Goal: Transaction & Acquisition: Book appointment/travel/reservation

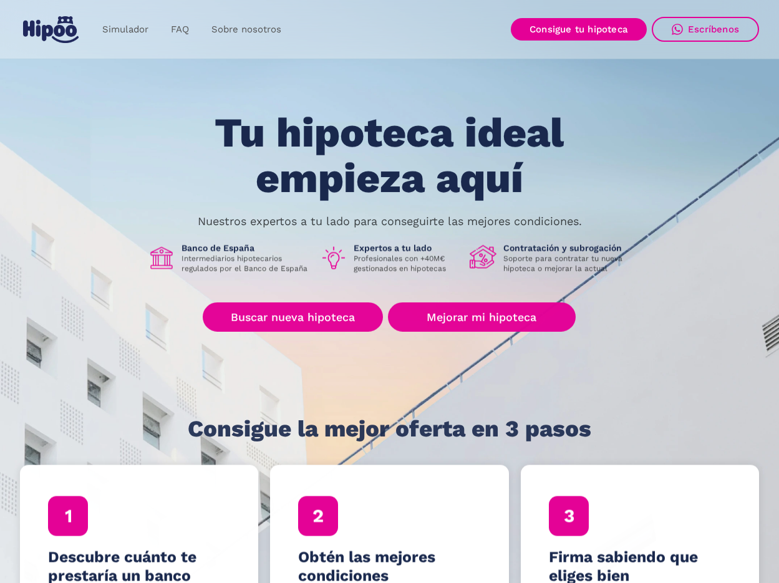
scroll to position [125, 0]
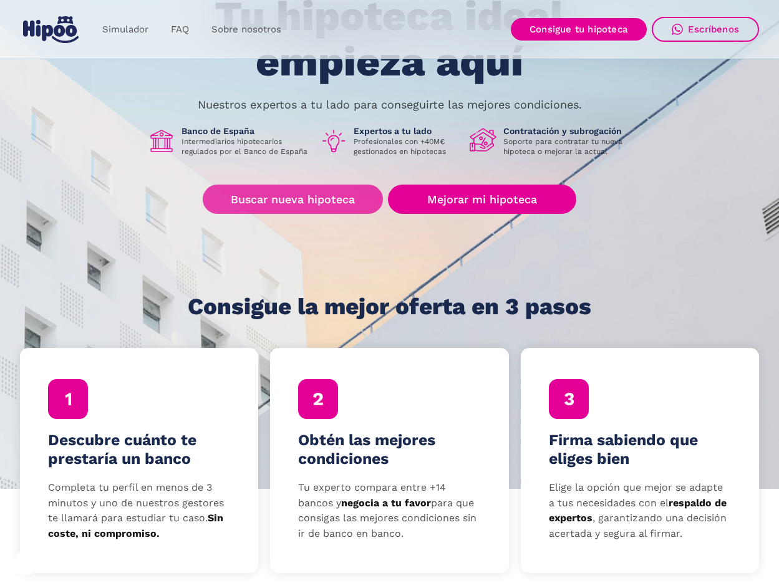
click at [337, 203] on link "Buscar nueva hipoteca" at bounding box center [293, 199] width 180 height 29
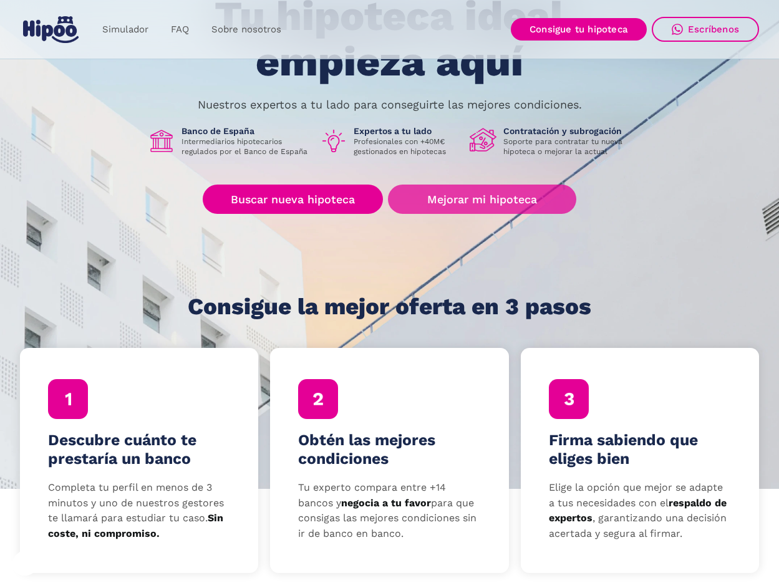
click at [458, 190] on link "Mejorar mi hipoteca" at bounding box center [482, 199] width 188 height 29
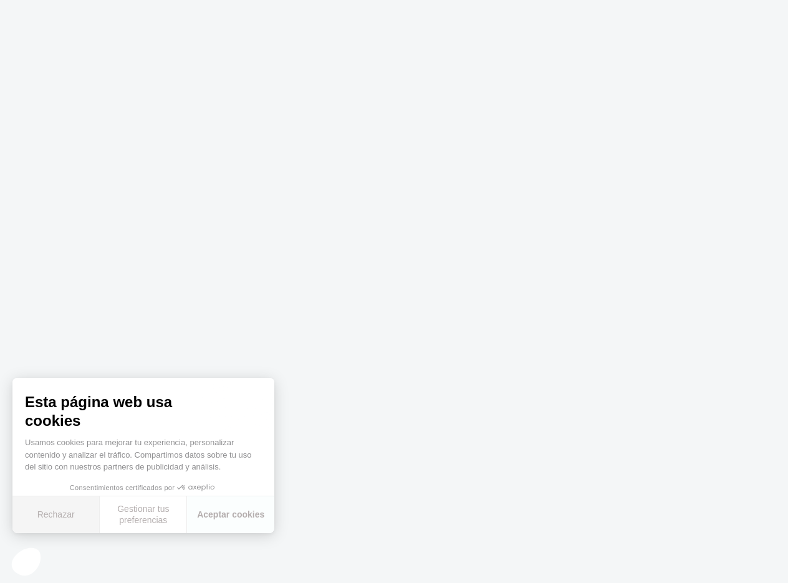
click at [44, 527] on button "Rechazar" at bounding box center [55, 514] width 87 height 37
